Goal: Find specific page/section: Find specific page/section

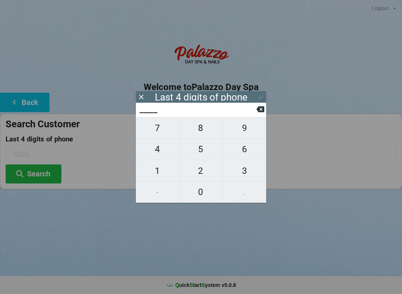
click at [155, 172] on span "1" at bounding box center [157, 171] width 43 height 16
type input "1___"
click at [249, 172] on span "3" at bounding box center [245, 171] width 44 height 16
type input "13__"
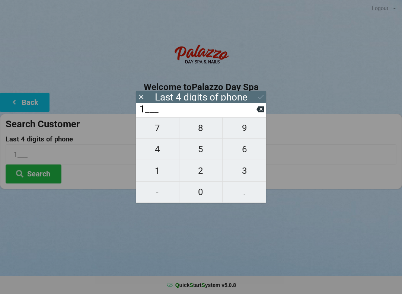
type input "13__"
click at [164, 150] on span "4" at bounding box center [157, 150] width 43 height 16
type input "134_"
click at [205, 171] on span "2" at bounding box center [201, 171] width 43 height 16
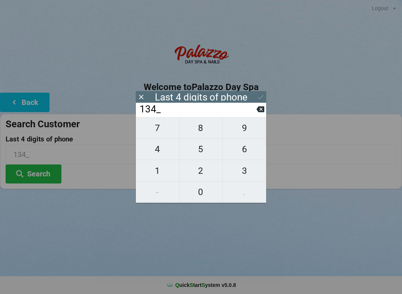
type input "1342"
click at [52, 178] on button "Search" at bounding box center [34, 174] width 56 height 19
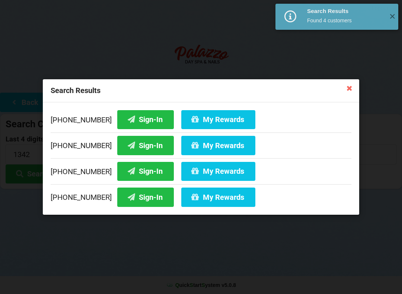
click at [136, 145] on button "Sign-In" at bounding box center [145, 145] width 57 height 19
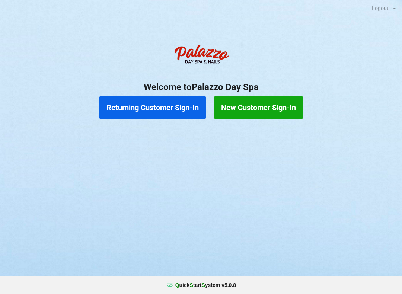
click at [163, 115] on button "Returning Customer Sign-In" at bounding box center [152, 107] width 107 height 22
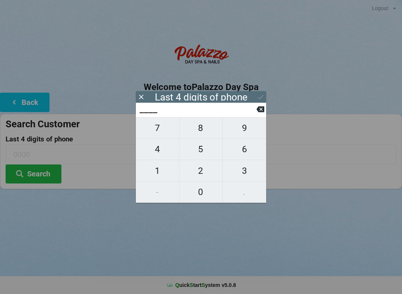
click at [241, 179] on span "3" at bounding box center [245, 171] width 44 height 16
type input "3___"
click at [152, 174] on span "1" at bounding box center [157, 171] width 43 height 16
type input "31__"
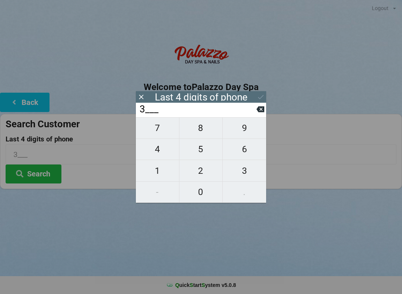
type input "31__"
click at [198, 179] on span "2" at bounding box center [201, 171] width 43 height 16
type input "312_"
click at [193, 153] on span "5" at bounding box center [201, 150] width 43 height 16
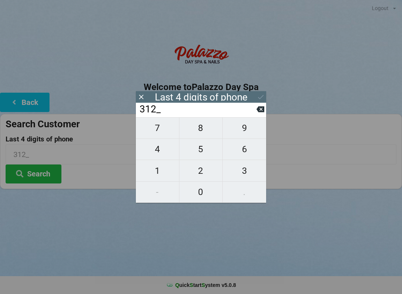
type input "3125"
click at [29, 175] on button "Search" at bounding box center [34, 174] width 56 height 19
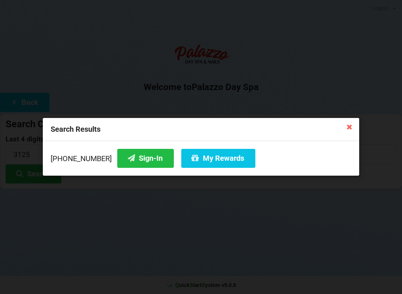
click at [132, 158] on button "Sign-In" at bounding box center [145, 158] width 57 height 19
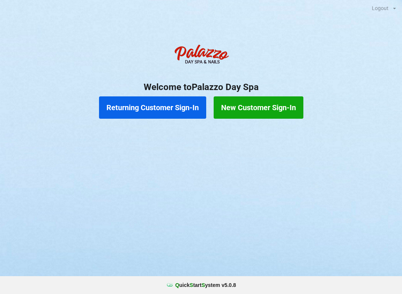
click at [191, 104] on button "Returning Customer Sign-In" at bounding box center [152, 107] width 107 height 22
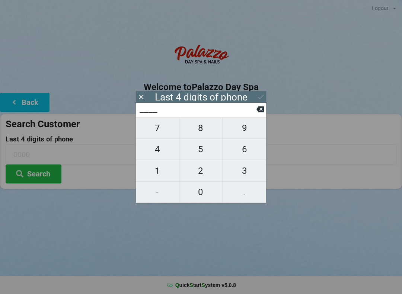
click at [249, 150] on span "6" at bounding box center [245, 150] width 44 height 16
type input "6___"
click at [247, 150] on span "6" at bounding box center [245, 150] width 44 height 16
type input "66__"
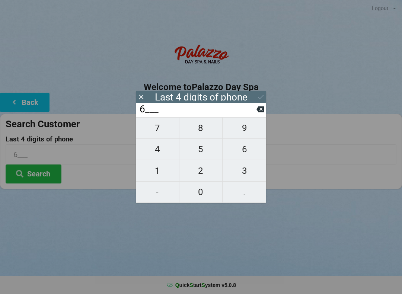
type input "66__"
click at [208, 150] on span "5" at bounding box center [201, 150] width 43 height 16
type input "665_"
click at [163, 127] on span "7" at bounding box center [157, 128] width 43 height 16
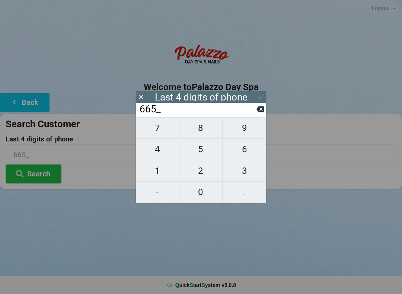
type input "6657"
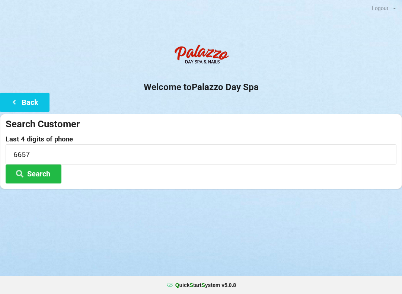
click at [269, 92] on h2 "Welcome to [GEOGRAPHIC_DATA]" at bounding box center [201, 88] width 402 height 12
click at [51, 174] on button "Search" at bounding box center [34, 174] width 56 height 19
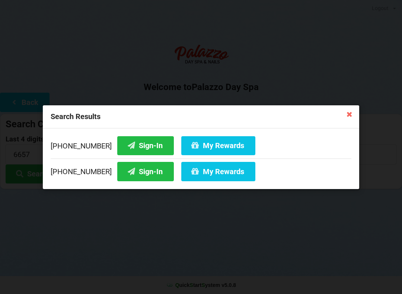
click at [142, 176] on button "Sign-In" at bounding box center [145, 171] width 57 height 19
